Goal: Task Accomplishment & Management: Use online tool/utility

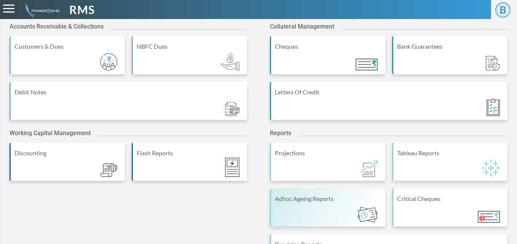
click at [317, 213] on div "Adhoc Ageing Reports" at bounding box center [327, 207] width 115 height 38
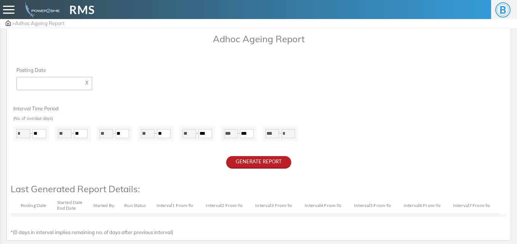
type input "**********"
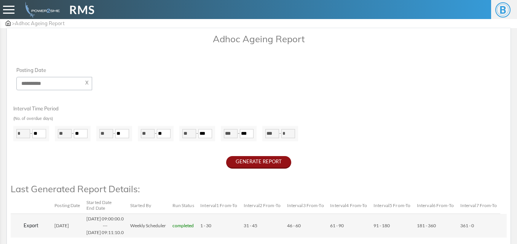
click at [238, 162] on button "GENERATE REPORT" at bounding box center [258, 162] width 65 height 13
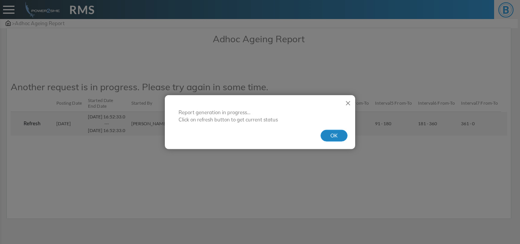
click at [328, 134] on button "OK" at bounding box center [334, 135] width 27 height 12
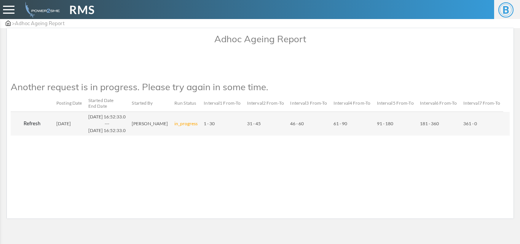
click at [33, 130] on button "Refresh" at bounding box center [32, 124] width 37 height 12
click at [35, 130] on button "Refresh" at bounding box center [32, 124] width 37 height 12
click at [33, 130] on button "Refresh" at bounding box center [32, 124] width 37 height 12
click at [32, 129] on button "Refresh" at bounding box center [32, 124] width 37 height 12
